Goal: Information Seeking & Learning: Learn about a topic

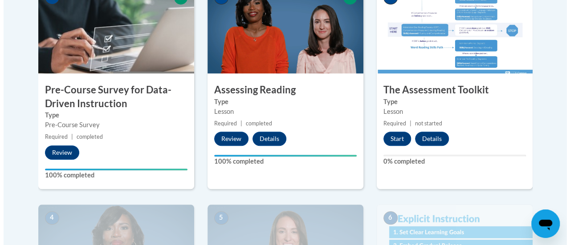
scroll to position [317, 0]
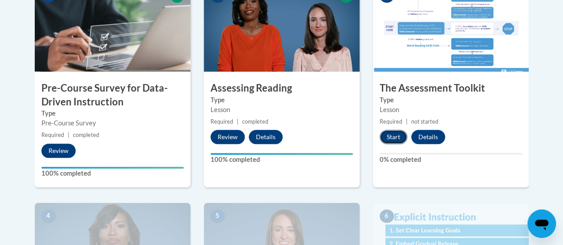
click at [390, 138] on button "Start" at bounding box center [394, 137] width 28 height 14
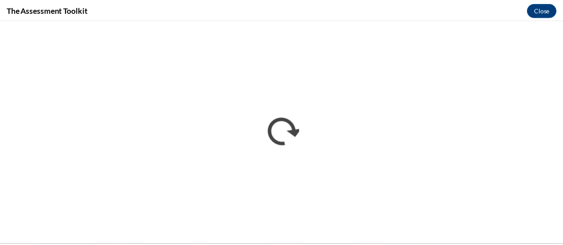
scroll to position [0, 0]
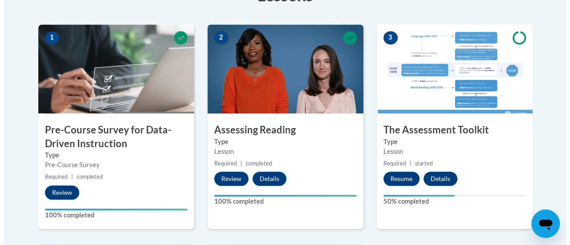
scroll to position [274, 0]
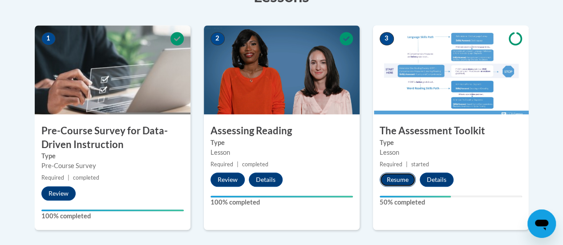
click at [398, 177] on button "Resume" at bounding box center [398, 180] width 36 height 14
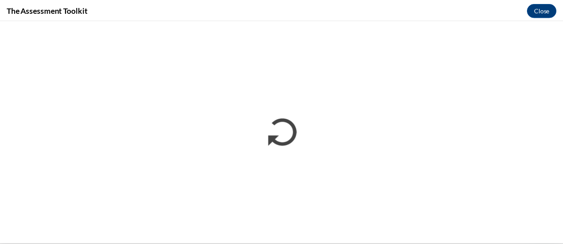
scroll to position [0, 0]
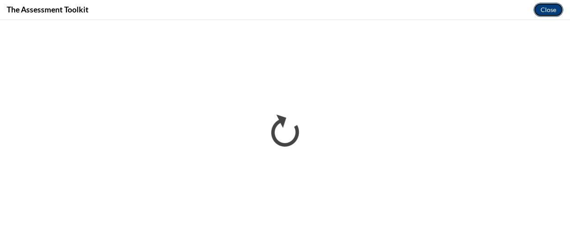
click at [549, 6] on button "Close" at bounding box center [548, 10] width 30 height 14
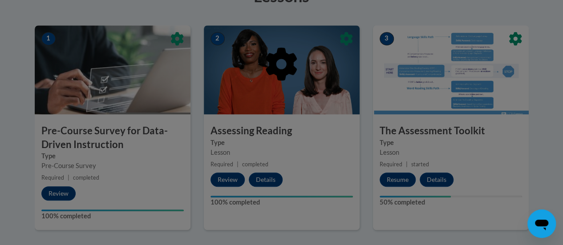
click at [403, 183] on div at bounding box center [282, 109] width 494 height 169
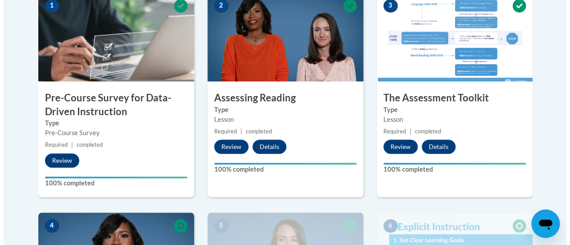
scroll to position [304, 0]
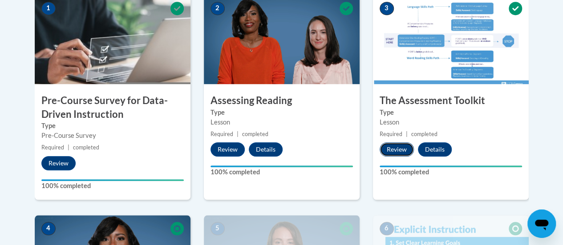
click at [402, 149] on button "Review" at bounding box center [397, 149] width 34 height 14
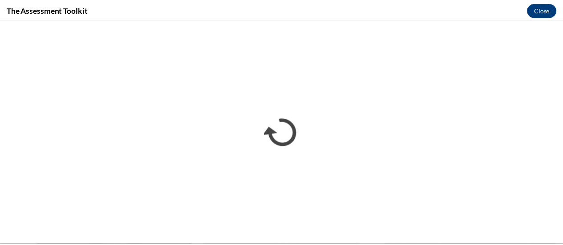
scroll to position [0, 0]
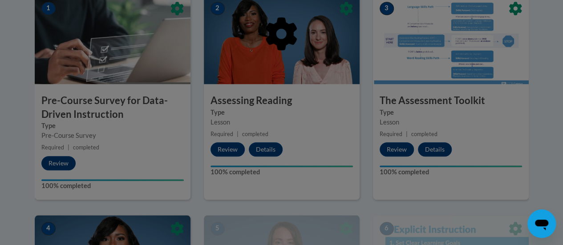
click at [396, 148] on div at bounding box center [282, 79] width 494 height 169
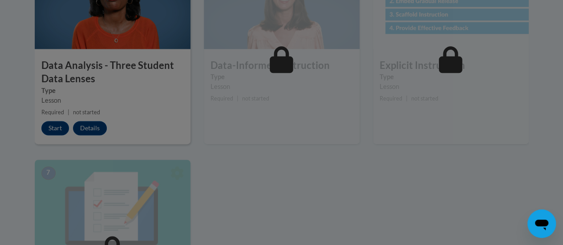
scroll to position [559, 0]
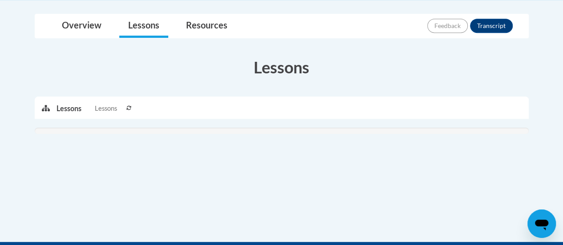
scroll to position [203, 0]
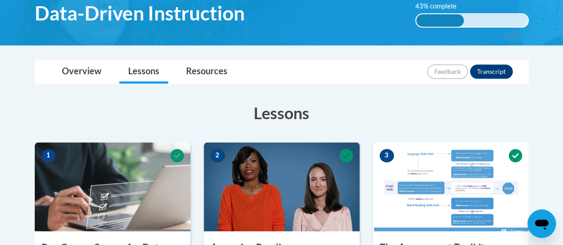
click at [93, 122] on h3 "Lessons" at bounding box center [282, 113] width 494 height 22
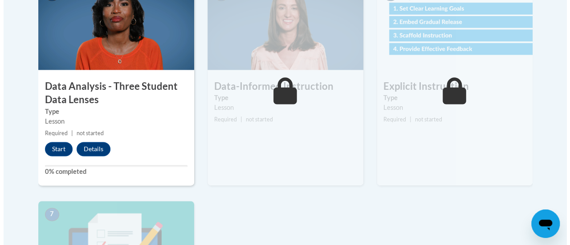
scroll to position [541, 0]
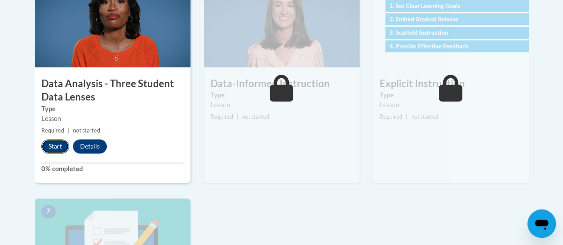
click at [46, 150] on button "Start" at bounding box center [55, 146] width 28 height 14
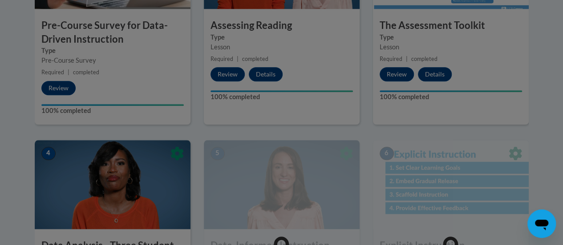
scroll to position [348, 0]
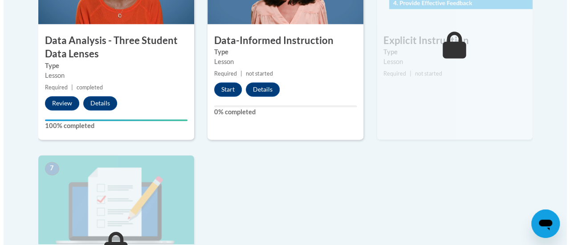
scroll to position [617, 0]
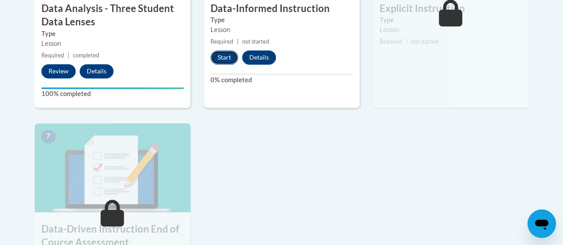
click at [229, 61] on button "Start" at bounding box center [225, 57] width 28 height 14
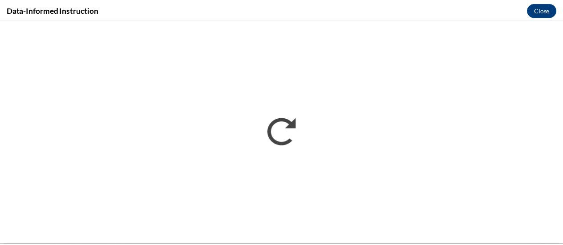
scroll to position [0, 0]
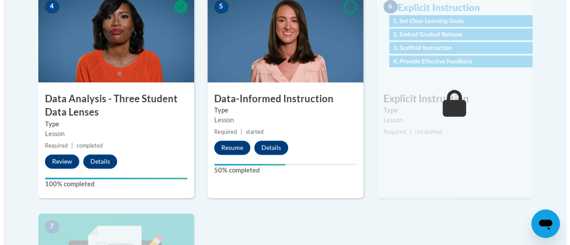
scroll to position [527, 0]
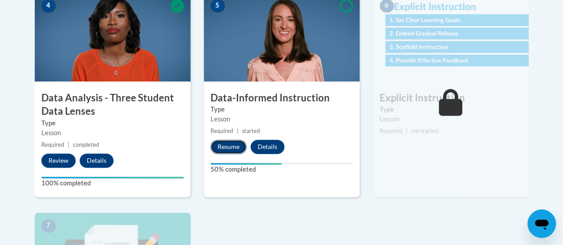
click at [230, 145] on button "Resume" at bounding box center [229, 147] width 36 height 14
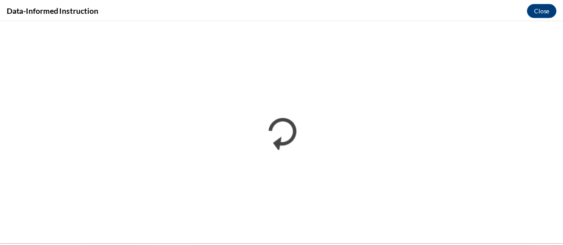
scroll to position [0, 0]
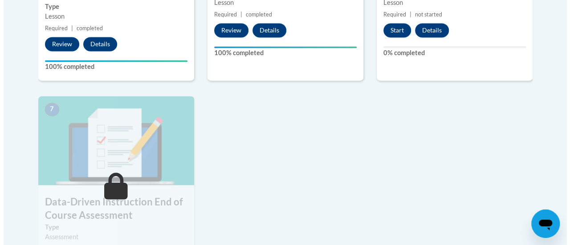
scroll to position [642, 0]
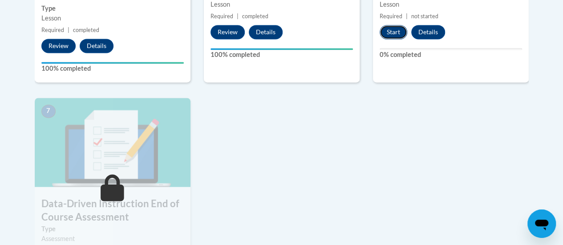
click at [390, 31] on button "Start" at bounding box center [394, 32] width 28 height 14
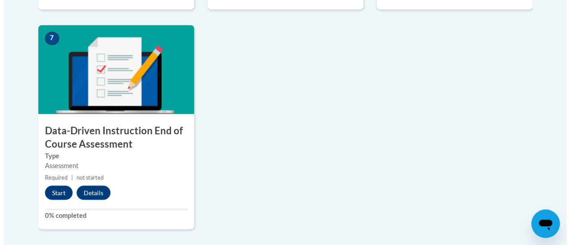
scroll to position [716, 0]
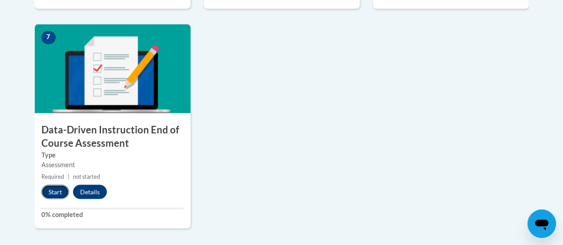
click at [57, 197] on button "Start" at bounding box center [55, 192] width 28 height 14
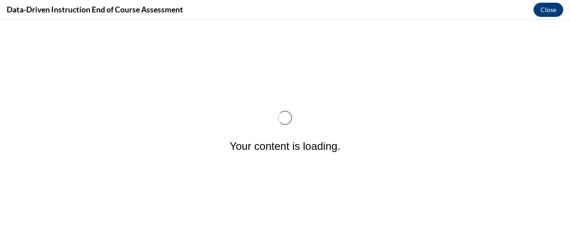
scroll to position [0, 0]
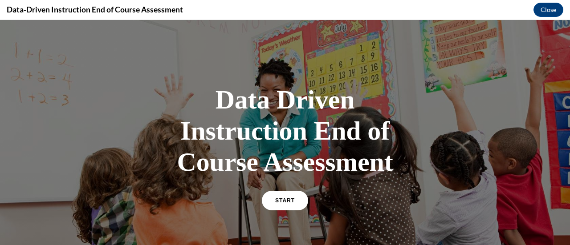
click at [275, 214] on div "START" at bounding box center [285, 204] width 46 height 27
click at [285, 205] on link "START" at bounding box center [284, 201] width 49 height 20
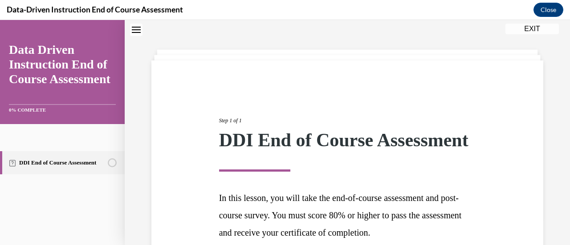
scroll to position [131, 0]
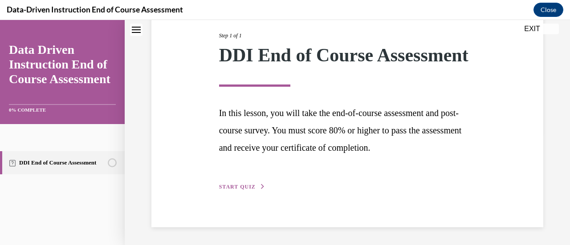
click at [224, 188] on span "START QUIZ" at bounding box center [237, 187] width 37 height 6
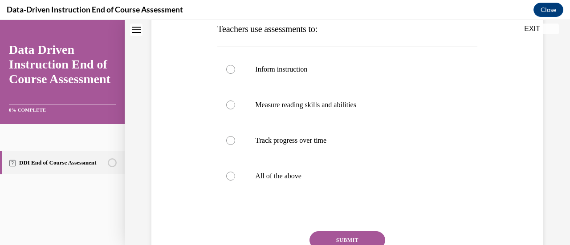
scroll to position [155, 0]
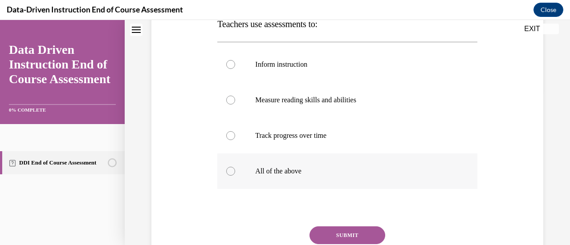
click at [250, 175] on label "All of the above" at bounding box center [347, 172] width 260 height 36
click at [235, 175] on input "All of the above" at bounding box center [230, 171] width 9 height 9
radio input "true"
click at [340, 234] on button "SUBMIT" at bounding box center [347, 236] width 76 height 18
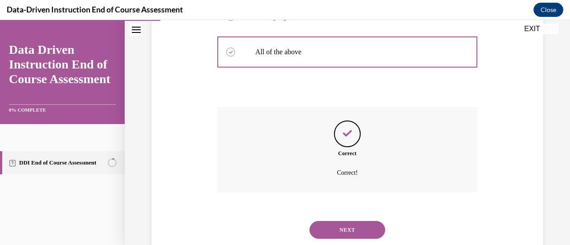
scroll to position [298, 0]
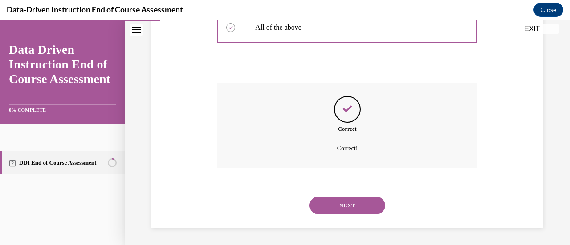
click at [347, 193] on div "NEXT" at bounding box center [347, 206] width 260 height 36
click at [346, 199] on button "NEXT" at bounding box center [347, 206] width 76 height 18
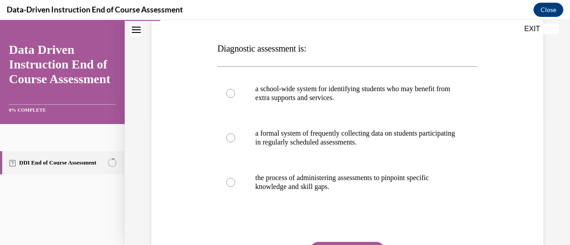
scroll to position [130, 0]
click at [302, 193] on label "the process of administering assessments to pinpoint specific knowledge and ski…" at bounding box center [347, 182] width 260 height 45
click at [235, 187] on input "the process of administering assessments to pinpoint specific knowledge and ski…" at bounding box center [230, 182] width 9 height 9
radio input "true"
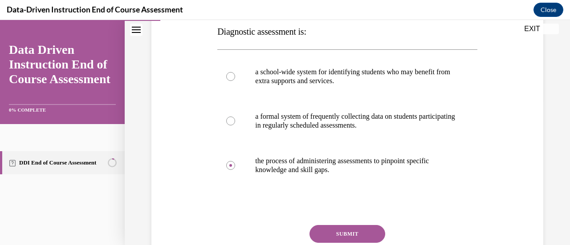
click at [337, 232] on button "SUBMIT" at bounding box center [347, 234] width 76 height 18
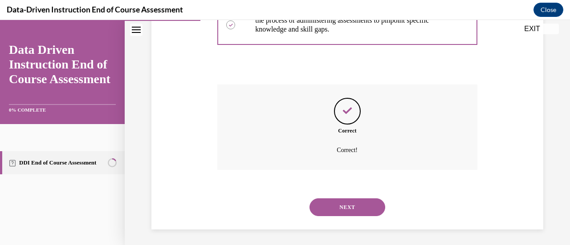
scroll to position [289, 0]
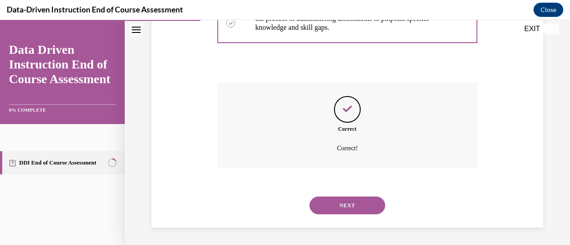
click at [338, 184] on button "SUBMIT" at bounding box center [347, 191] width 76 height 18
click at [335, 205] on button "NEXT" at bounding box center [347, 206] width 76 height 18
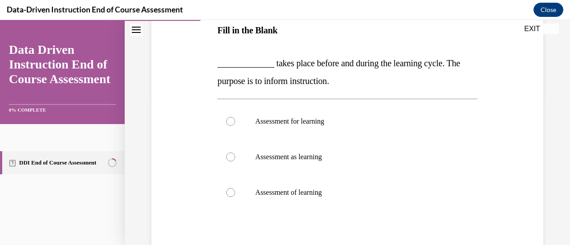
scroll to position [166, 0]
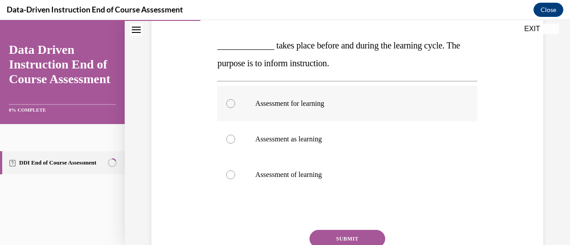
click at [280, 111] on label "Assessment for learning" at bounding box center [347, 104] width 260 height 36
click at [235, 108] on input "Assessment for learning" at bounding box center [230, 103] width 9 height 9
radio input "true"
click at [335, 239] on button "SUBMIT" at bounding box center [347, 239] width 76 height 18
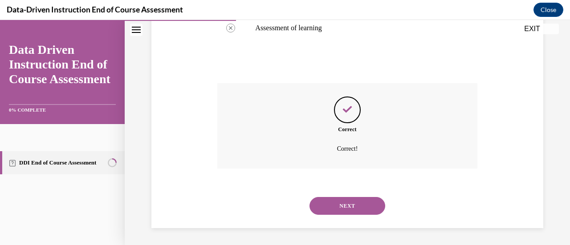
scroll to position [313, 0]
click at [330, 212] on button "NEXT" at bounding box center [347, 206] width 76 height 18
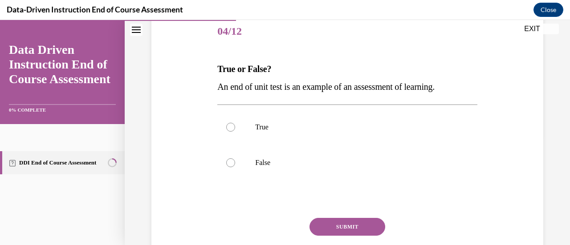
scroll to position [111, 0]
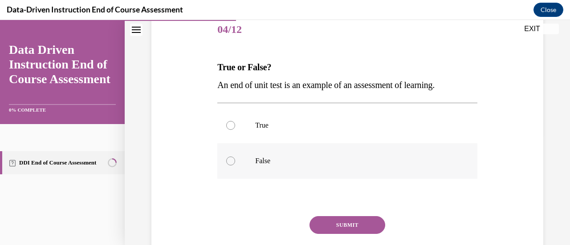
click at [273, 163] on p "False" at bounding box center [354, 161] width 199 height 9
click at [235, 163] on input "False" at bounding box center [230, 161] width 9 height 9
radio input "true"
click at [264, 136] on label "True" at bounding box center [347, 126] width 260 height 36
click at [235, 130] on input "True" at bounding box center [230, 125] width 9 height 9
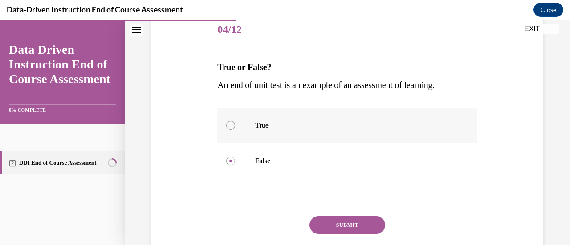
radio input "true"
click at [328, 219] on button "SUBMIT" at bounding box center [347, 225] width 76 height 18
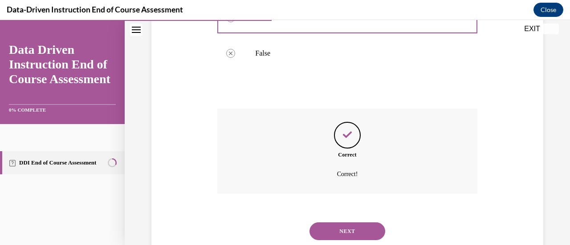
scroll to position [245, 0]
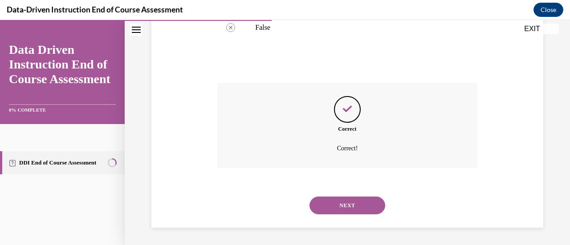
click at [339, 207] on button "NEXT" at bounding box center [347, 206] width 76 height 18
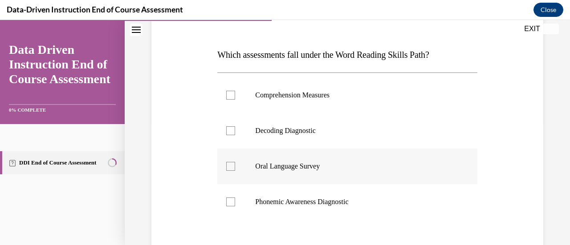
scroll to position [114, 0]
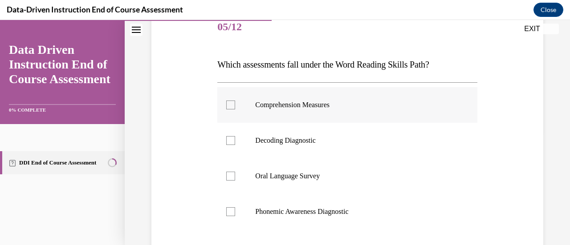
click at [252, 113] on label "Comprehension Measures" at bounding box center [347, 105] width 260 height 36
click at [235, 110] on input "Comprehension Measures" at bounding box center [230, 105] width 9 height 9
checkbox input "true"
click at [253, 141] on label "Decoding Diagnostic" at bounding box center [347, 141] width 260 height 36
click at [235, 141] on input "Decoding Diagnostic" at bounding box center [230, 140] width 9 height 9
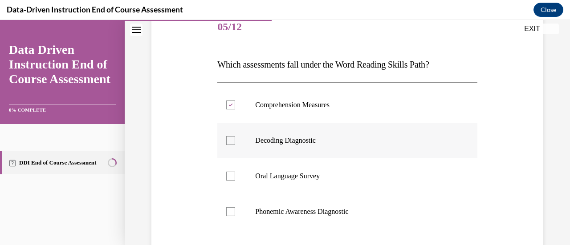
checkbox input "true"
click at [261, 178] on p "Oral Language Survey" at bounding box center [354, 176] width 199 height 9
click at [235, 178] on input "Oral Language Survey" at bounding box center [230, 176] width 9 height 9
checkbox input "true"
click at [269, 208] on p "Phonemic Awareness Diagnostic" at bounding box center [354, 211] width 199 height 9
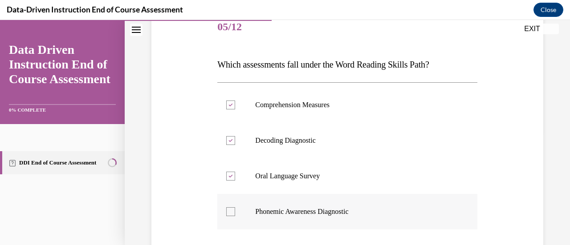
click at [235, 208] on input "Phonemic Awareness Diagnostic" at bounding box center [230, 211] width 9 height 9
checkbox input "true"
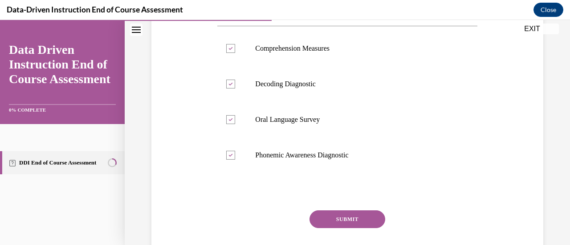
click at [349, 217] on button "SUBMIT" at bounding box center [347, 220] width 76 height 18
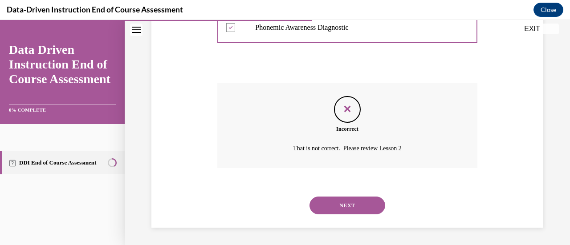
scroll to position [298, 0]
click at [372, 211] on button "NEXT" at bounding box center [347, 206] width 76 height 18
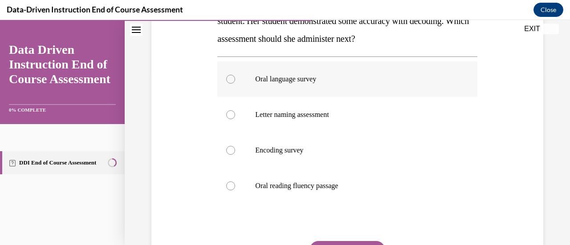
scroll to position [176, 0]
click at [318, 157] on label "Encoding survey" at bounding box center [347, 150] width 260 height 36
click at [235, 155] on input "Encoding survey" at bounding box center [230, 150] width 9 height 9
radio input "true"
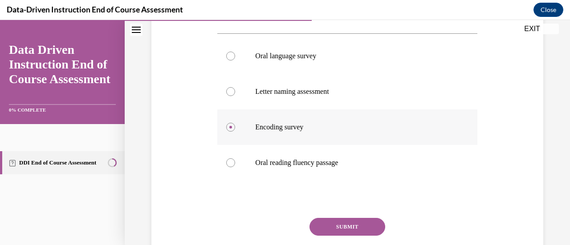
scroll to position [199, 0]
click at [357, 212] on div "Question 06/12 Mrs. Lee administered a diagnostic decoding assessment to her st…" at bounding box center [347, 108] width 260 height 366
click at [358, 223] on button "SUBMIT" at bounding box center [347, 227] width 76 height 18
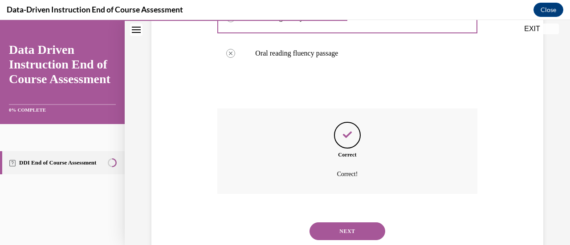
scroll to position [334, 0]
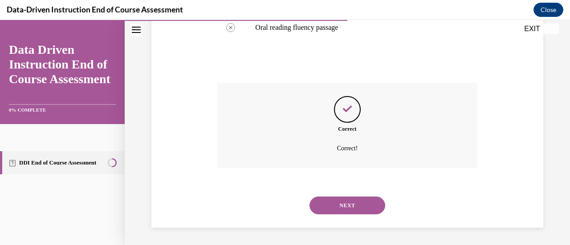
click at [370, 207] on button "NEXT" at bounding box center [347, 206] width 76 height 18
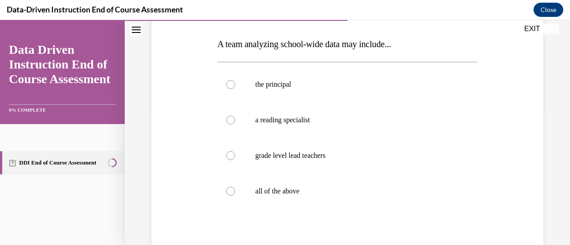
scroll to position [135, 0]
click at [324, 194] on p "all of the above" at bounding box center [354, 191] width 199 height 9
click at [235, 194] on input "all of the above" at bounding box center [230, 191] width 9 height 9
radio input "true"
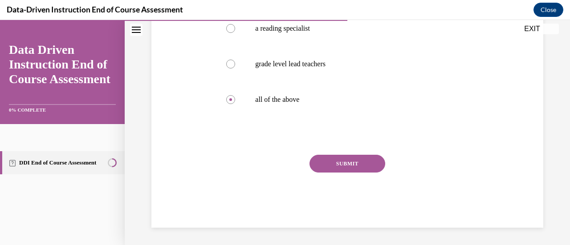
click at [350, 156] on button "SUBMIT" at bounding box center [347, 164] width 76 height 18
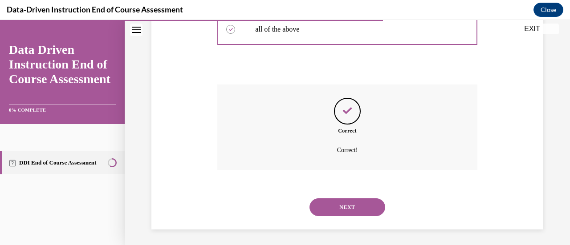
scroll to position [298, 0]
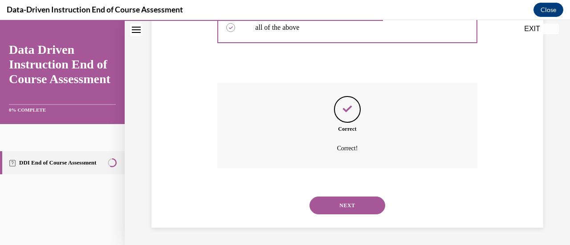
click at [348, 209] on button "NEXT" at bounding box center [347, 206] width 76 height 18
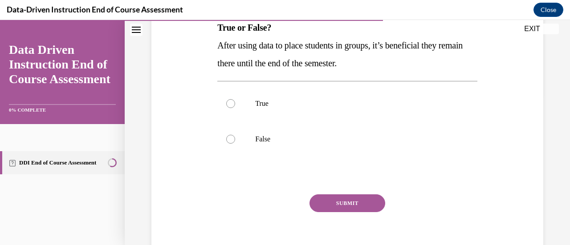
scroll to position [151, 0]
click at [309, 130] on label "False" at bounding box center [347, 139] width 260 height 36
click at [235, 134] on input "False" at bounding box center [230, 138] width 9 height 9
radio input "true"
click at [336, 195] on button "SUBMIT" at bounding box center [347, 203] width 76 height 18
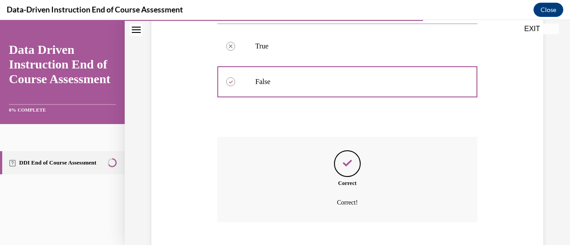
scroll to position [263, 0]
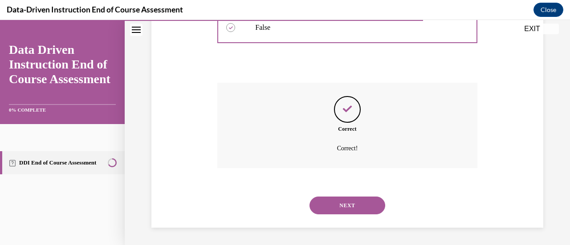
click at [340, 201] on button "NEXT" at bounding box center [347, 206] width 76 height 18
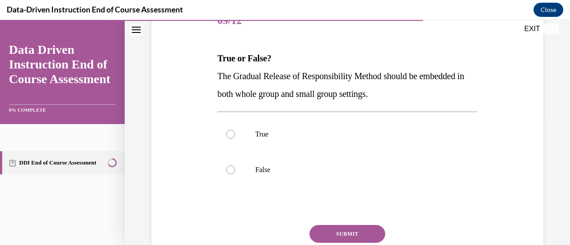
scroll to position [122, 0]
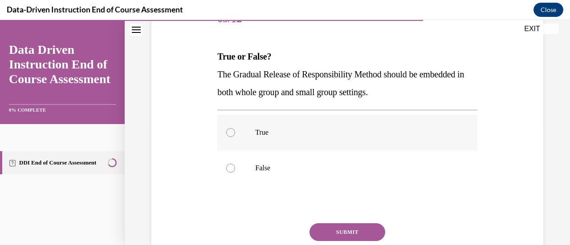
click at [255, 128] on p "True" at bounding box center [354, 132] width 199 height 9
click at [235, 128] on input "True" at bounding box center [230, 132] width 9 height 9
radio input "true"
click at [349, 239] on button "SUBMIT" at bounding box center [347, 233] width 76 height 18
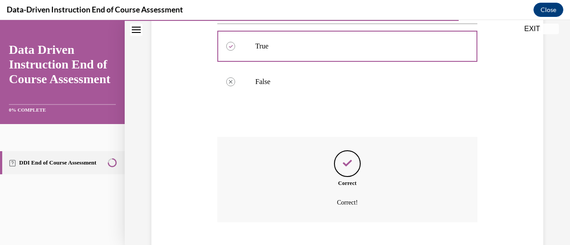
scroll to position [263, 0]
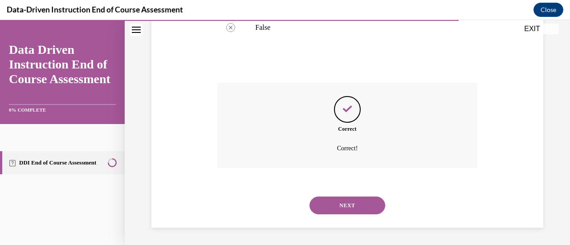
click at [360, 218] on div "NEXT" at bounding box center [347, 206] width 260 height 36
click at [364, 213] on button "NEXT" at bounding box center [347, 206] width 76 height 18
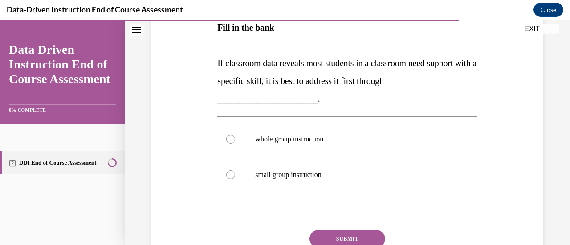
scroll to position [166, 0]
click at [320, 143] on p "whole group instruction" at bounding box center [354, 139] width 199 height 9
click at [235, 143] on input "whole group instruction" at bounding box center [230, 139] width 9 height 9
radio input "true"
click at [320, 143] on p "whole group instruction" at bounding box center [354, 139] width 199 height 9
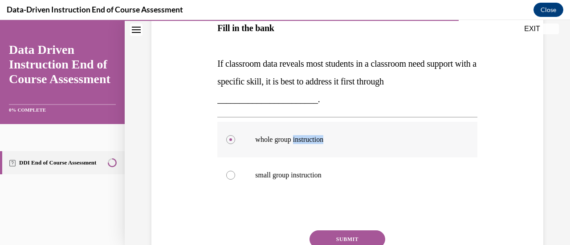
click at [235, 143] on input "whole group instruction" at bounding box center [230, 139] width 9 height 9
click at [336, 236] on button "SUBMIT" at bounding box center [347, 240] width 76 height 18
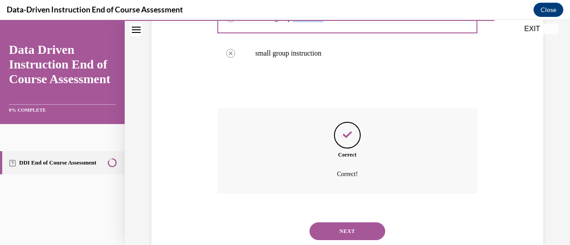
scroll to position [313, 0]
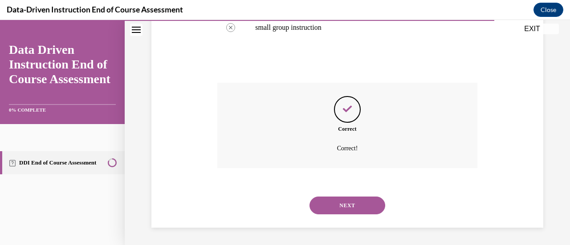
click at [349, 209] on button "NEXT" at bounding box center [347, 206] width 76 height 18
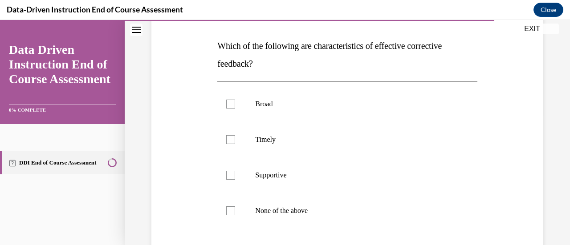
scroll to position [135, 0]
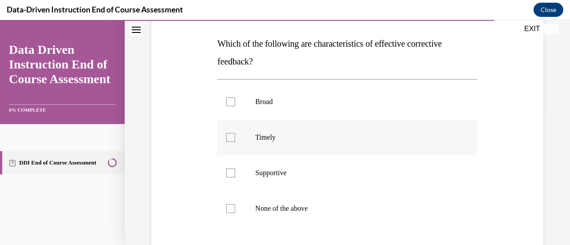
click at [293, 137] on p "Timely" at bounding box center [354, 137] width 199 height 9
click at [235, 137] on input "Timely" at bounding box center [230, 137] width 9 height 9
checkbox input "true"
click at [293, 169] on p "Supportive" at bounding box center [354, 173] width 199 height 9
click at [235, 169] on input "Supportive" at bounding box center [230, 173] width 9 height 9
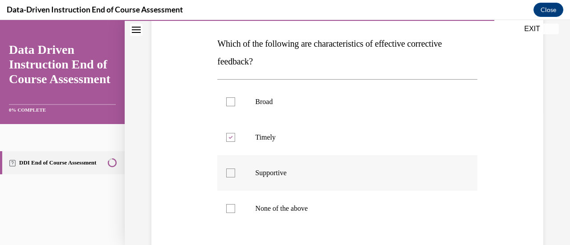
checkbox input "true"
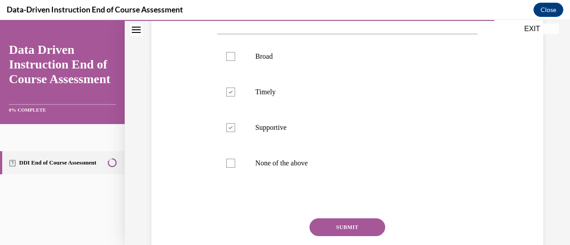
click at [339, 228] on button "SUBMIT" at bounding box center [347, 228] width 76 height 18
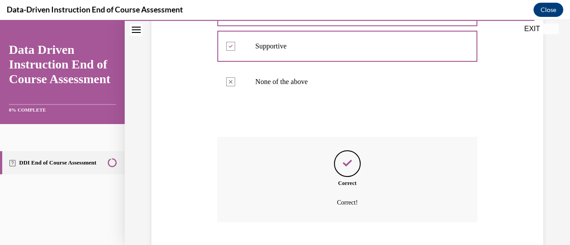
scroll to position [316, 0]
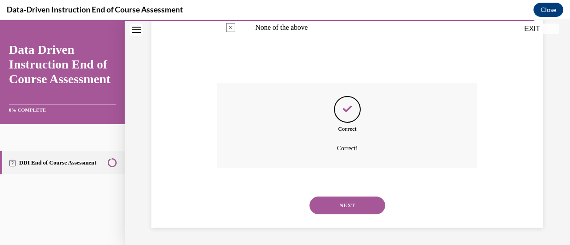
click at [355, 203] on button "NEXT" at bounding box center [347, 206] width 76 height 18
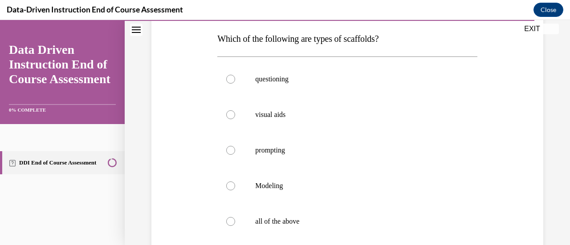
scroll to position [142, 0]
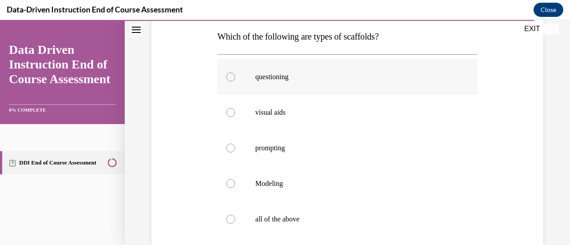
click at [297, 89] on label "questioning" at bounding box center [347, 77] width 260 height 36
click at [235, 81] on input "questioning" at bounding box center [230, 77] width 9 height 9
radio input "true"
click at [297, 221] on p "all of the above" at bounding box center [354, 219] width 199 height 9
click at [235, 221] on input "all of the above" at bounding box center [230, 219] width 9 height 9
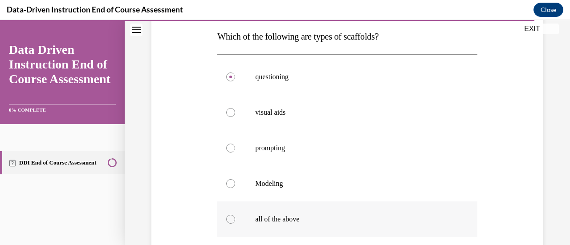
radio input "true"
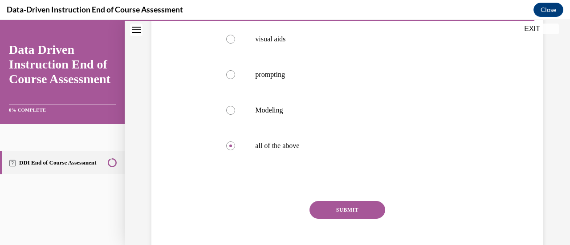
click at [325, 213] on button "SUBMIT" at bounding box center [347, 210] width 76 height 18
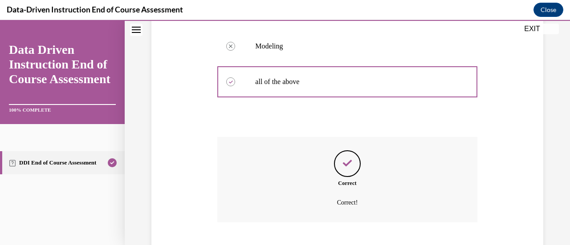
scroll to position [334, 0]
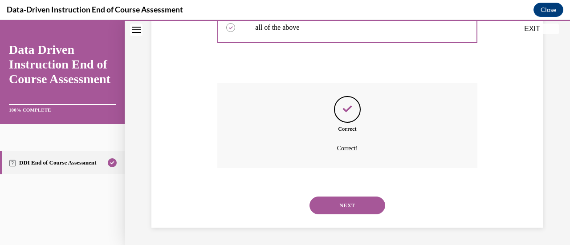
click at [344, 211] on button "NEXT" at bounding box center [347, 206] width 76 height 18
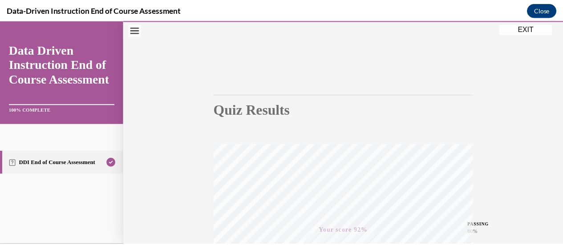
scroll to position [0, 0]
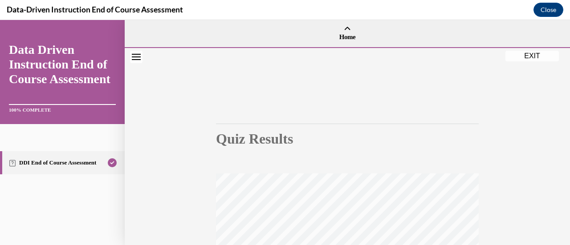
click at [532, 59] on button "EXIT" at bounding box center [531, 56] width 53 height 11
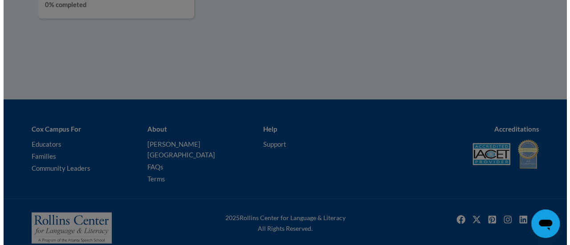
scroll to position [865, 0]
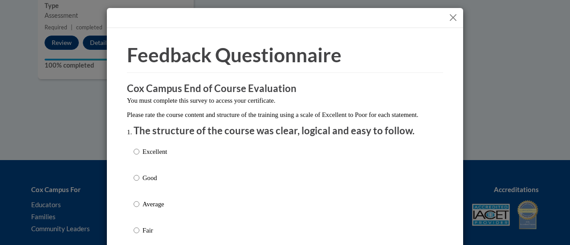
click at [273, 157] on div "Excellent Good Average Fair Poor" at bounding box center [285, 214] width 303 height 145
click at [153, 157] on p "Excellent" at bounding box center [154, 152] width 24 height 10
click at [139, 157] on input "Excellent" at bounding box center [137, 152] width 6 height 10
radio input "true"
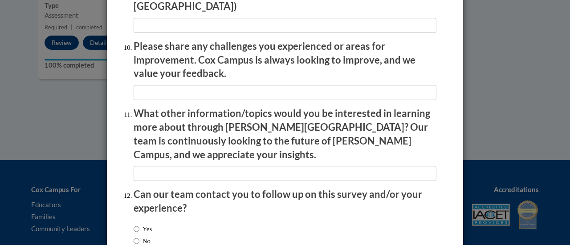
scroll to position [1606, 0]
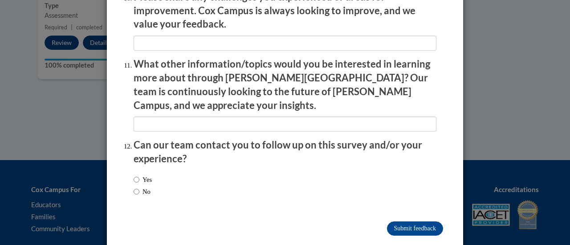
click at [138, 187] on label "No" at bounding box center [142, 192] width 17 height 10
click at [138, 187] on input "No" at bounding box center [137, 192] width 6 height 10
radio input "true"
click at [415, 222] on input "Submit feedback" at bounding box center [415, 229] width 56 height 14
click at [416, 222] on input "Submitting" at bounding box center [415, 229] width 56 height 14
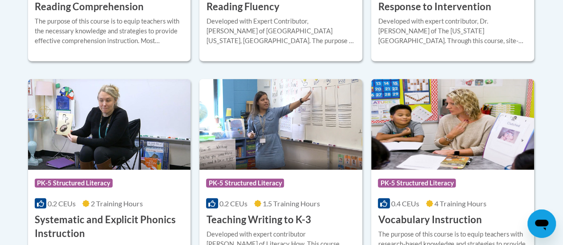
scroll to position [1009, 0]
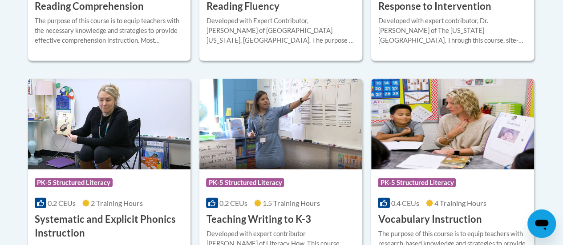
click at [428, 57] on div "More Info Enroll Developed with expert contributor, Dr. Laura Justice of The Oh…" at bounding box center [452, 35] width 163 height 45
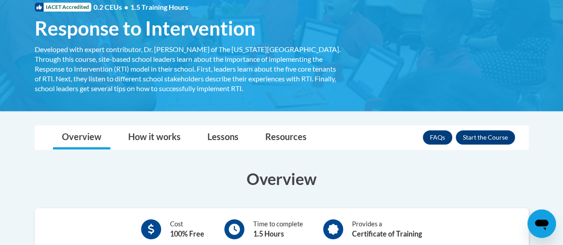
scroll to position [141, 0]
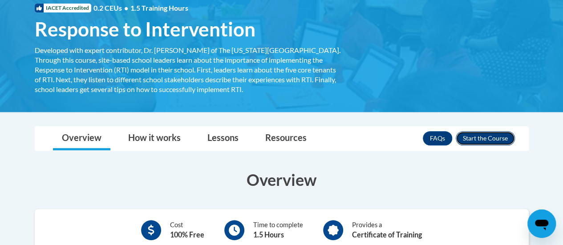
click at [492, 132] on button "Enroll" at bounding box center [485, 138] width 59 height 14
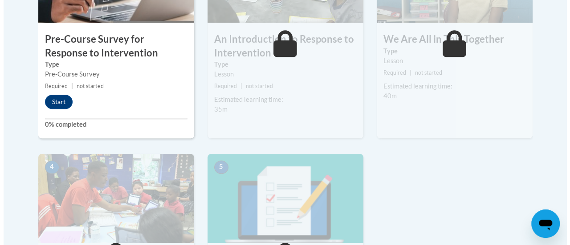
scroll to position [348, 0]
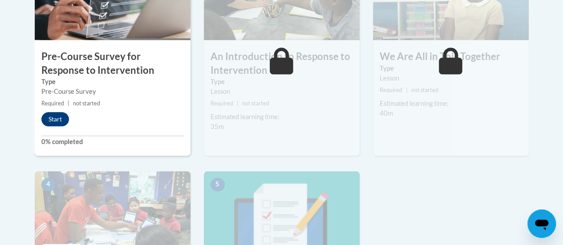
click at [73, 117] on div "Start" at bounding box center [57, 119] width 45 height 14
click at [64, 117] on button "Start" at bounding box center [55, 119] width 28 height 14
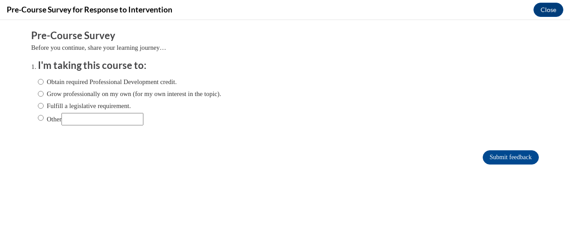
scroll to position [0, 0]
click at [38, 106] on input "Fulfill a legislative requirement." at bounding box center [41, 106] width 6 height 10
radio input "true"
click at [483, 154] on input "Submit feedback" at bounding box center [511, 158] width 56 height 14
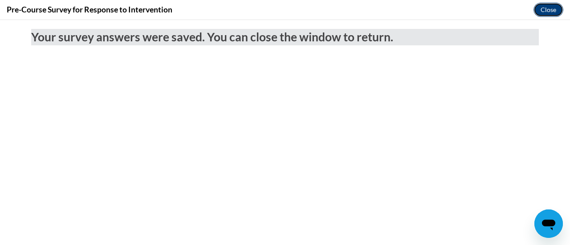
click at [546, 11] on button "Close" at bounding box center [548, 10] width 30 height 14
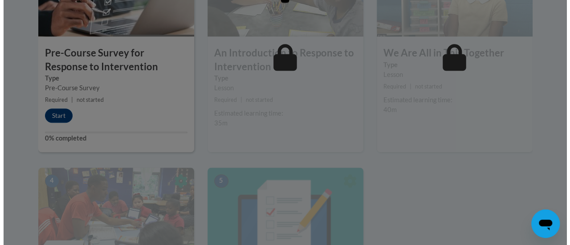
scroll to position [351, 0]
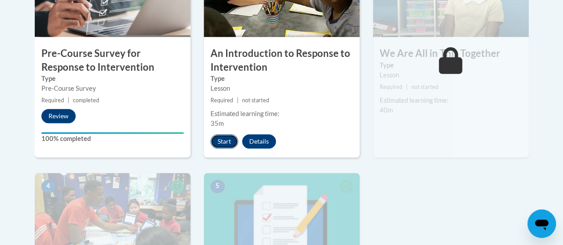
click at [227, 141] on button "Start" at bounding box center [225, 141] width 28 height 14
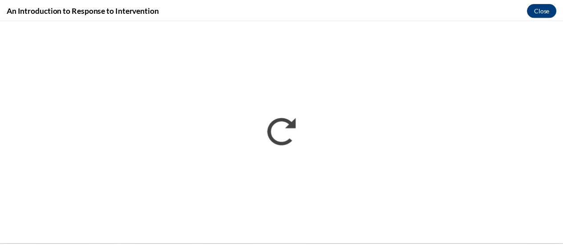
scroll to position [0, 0]
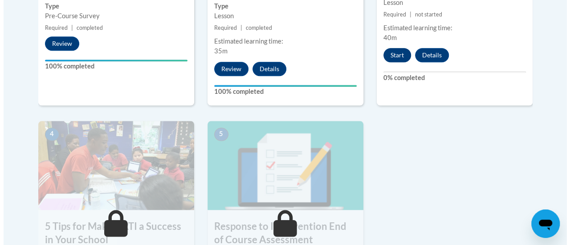
scroll to position [425, 0]
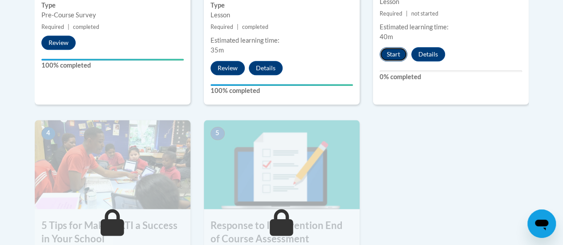
click at [388, 59] on button "Start" at bounding box center [394, 54] width 28 height 14
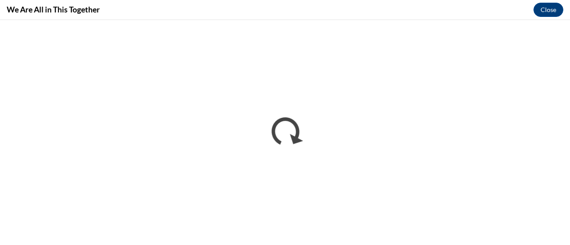
scroll to position [0, 0]
